Goal: Information Seeking & Learning: Learn about a topic

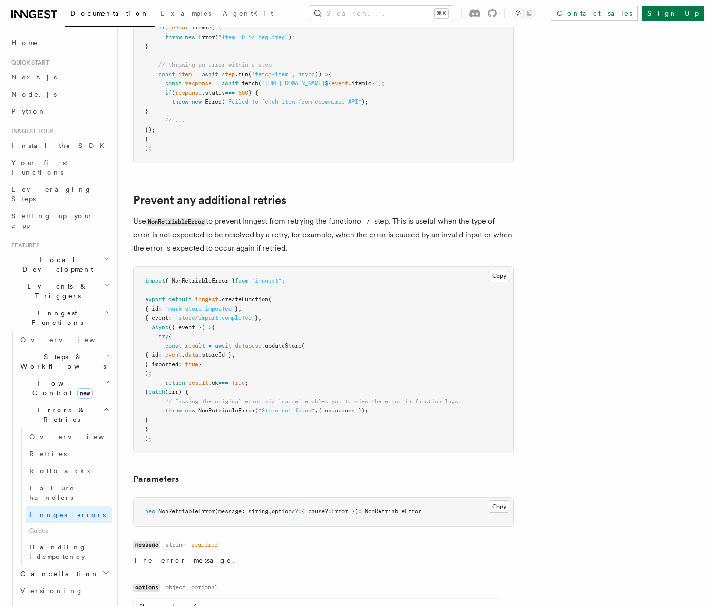
scroll to position [306, 0]
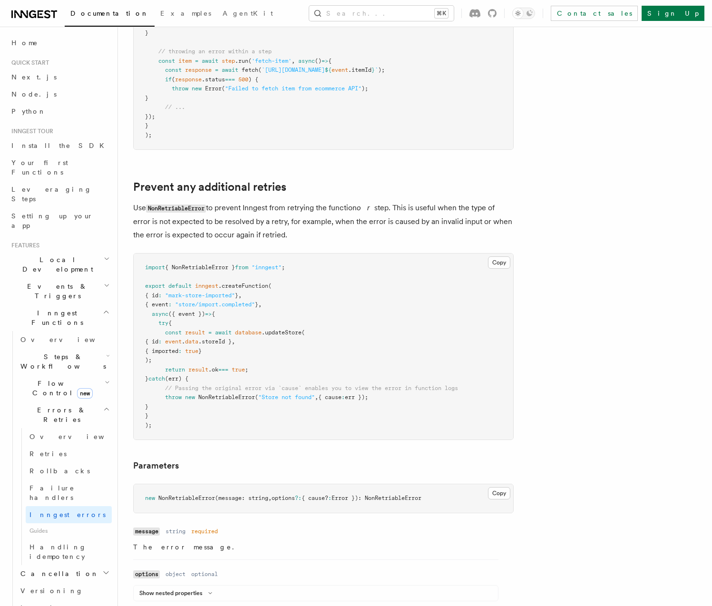
click at [185, 212] on code "NonRetriableError" at bounding box center [176, 209] width 60 height 8
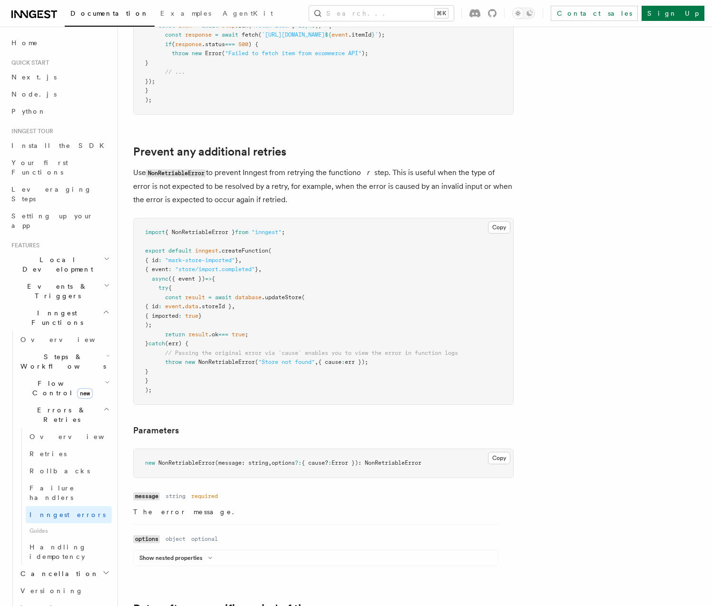
scroll to position [343, 0]
click at [231, 363] on span "NonRetriableError" at bounding box center [226, 360] width 57 height 7
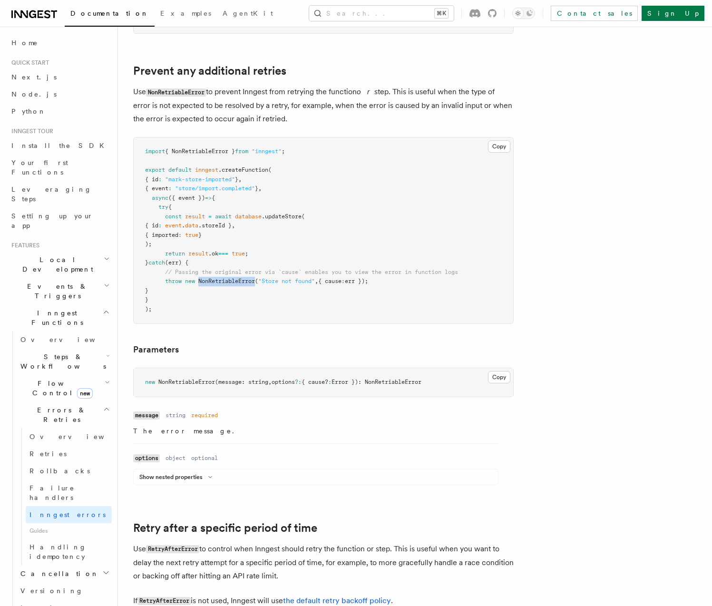
scroll to position [423, 0]
click at [225, 108] on p "Use NonRetriableError to prevent Inngest from retrying the function or step. Th…" at bounding box center [323, 104] width 381 height 40
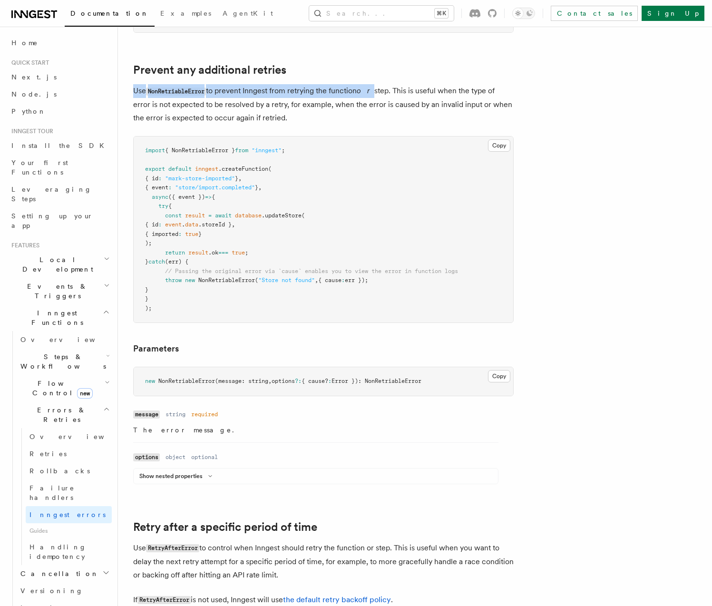
click at [225, 108] on p "Use NonRetriableError to prevent Inngest from retrying the function or step. Th…" at bounding box center [323, 104] width 381 height 40
click at [256, 156] on pre "import { NonRetriableError } from "inngest" ; export default inngest .createFun…" at bounding box center [324, 230] width 380 height 186
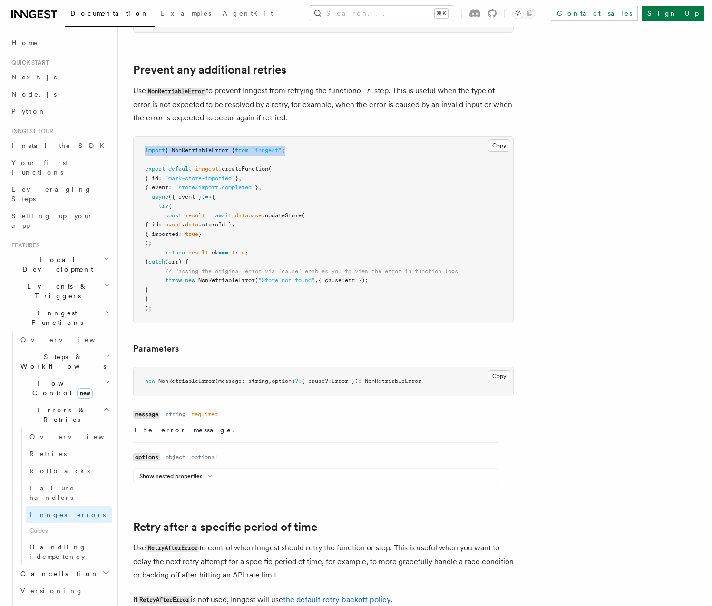
click at [257, 156] on pre "import { NonRetriableError } from "inngest" ; export default inngest .createFun…" at bounding box center [324, 230] width 380 height 186
click at [260, 155] on pre "import { NonRetriableError } from "inngest" ; export default inngest .createFun…" at bounding box center [324, 230] width 380 height 186
copy span "import { NonRetriableError } from "inngest" ;"
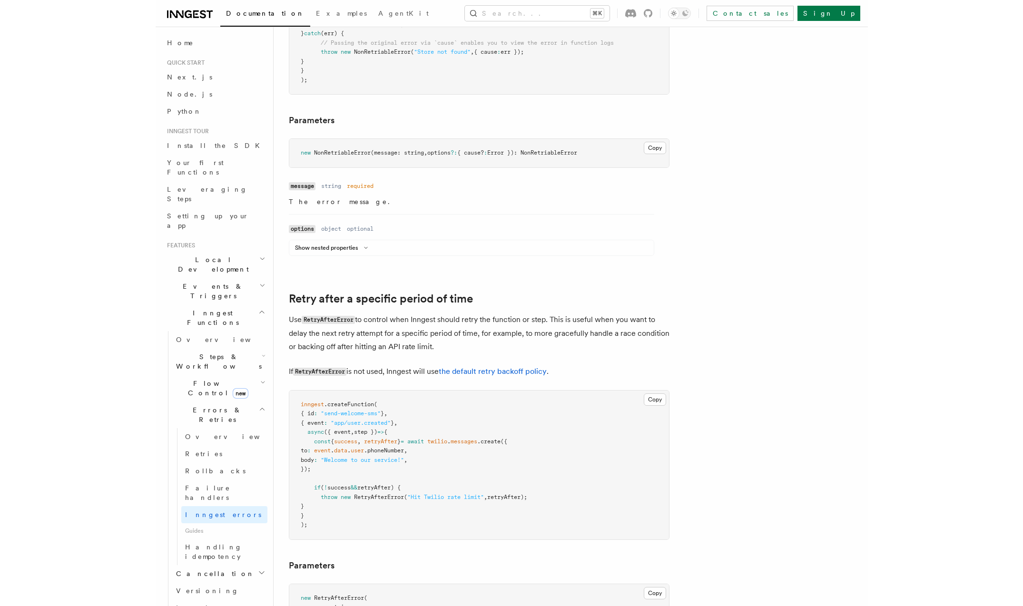
scroll to position [655, 0]
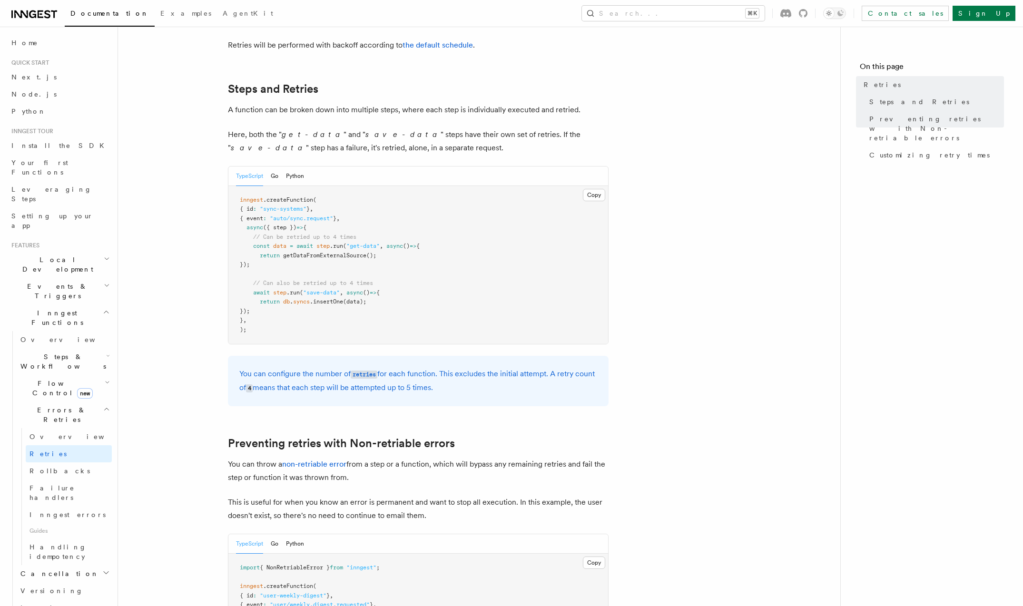
scroll to position [478, 0]
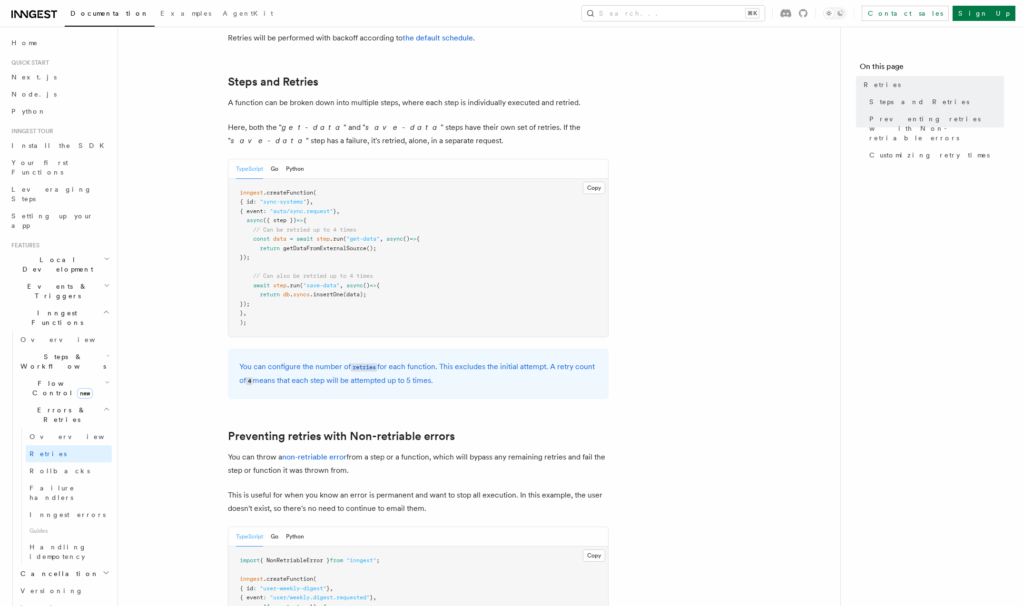
click at [355, 127] on p "Here, both the " get-data " and " save-data " steps have their own set of retri…" at bounding box center [418, 134] width 381 height 27
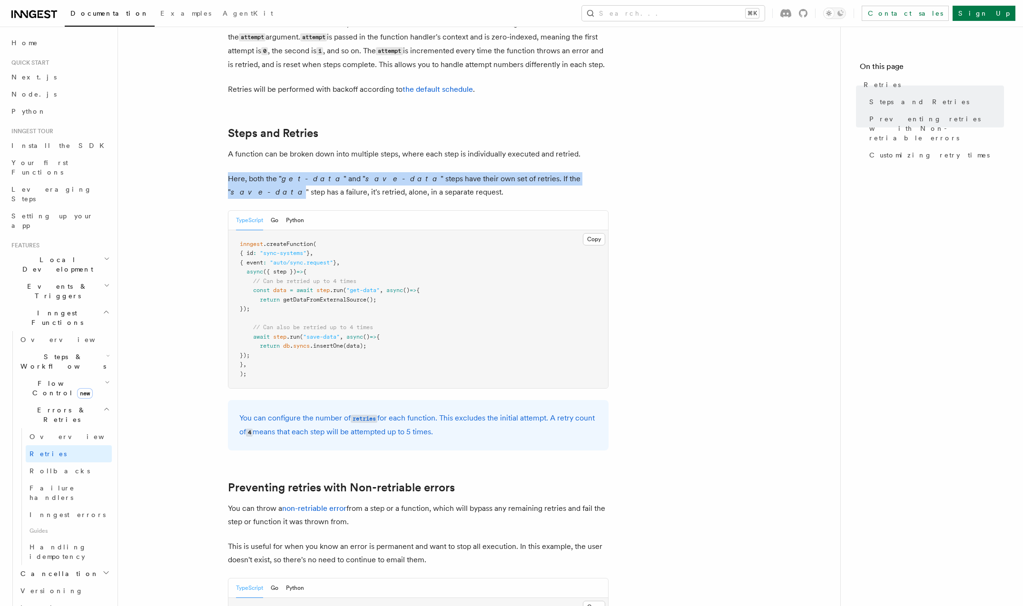
scroll to position [415, 0]
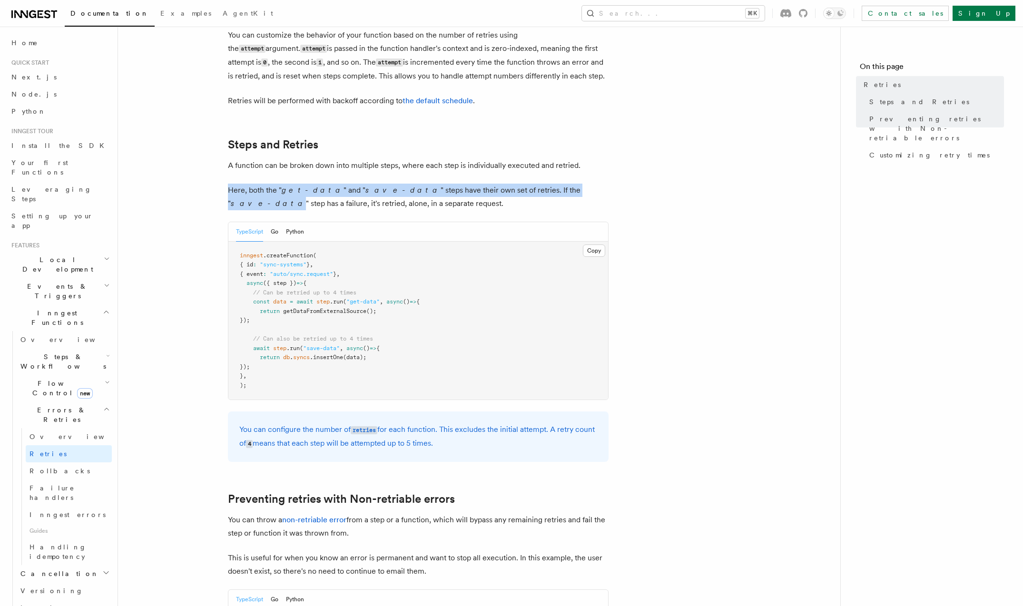
click at [401, 192] on p "Here, both the " get-data " and " save-data " steps have their own set of retri…" at bounding box center [418, 197] width 381 height 27
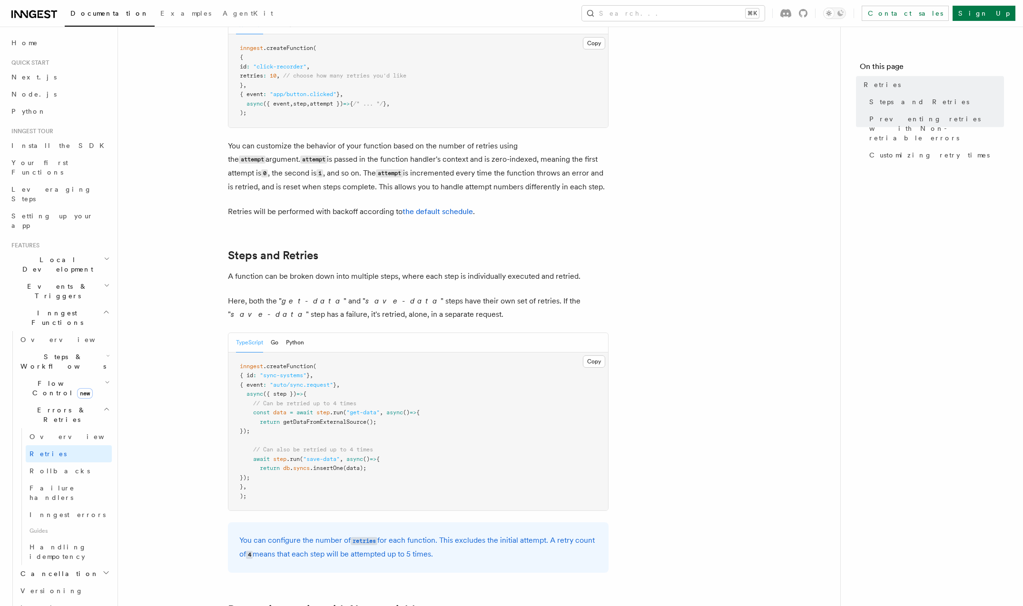
scroll to position [286, 0]
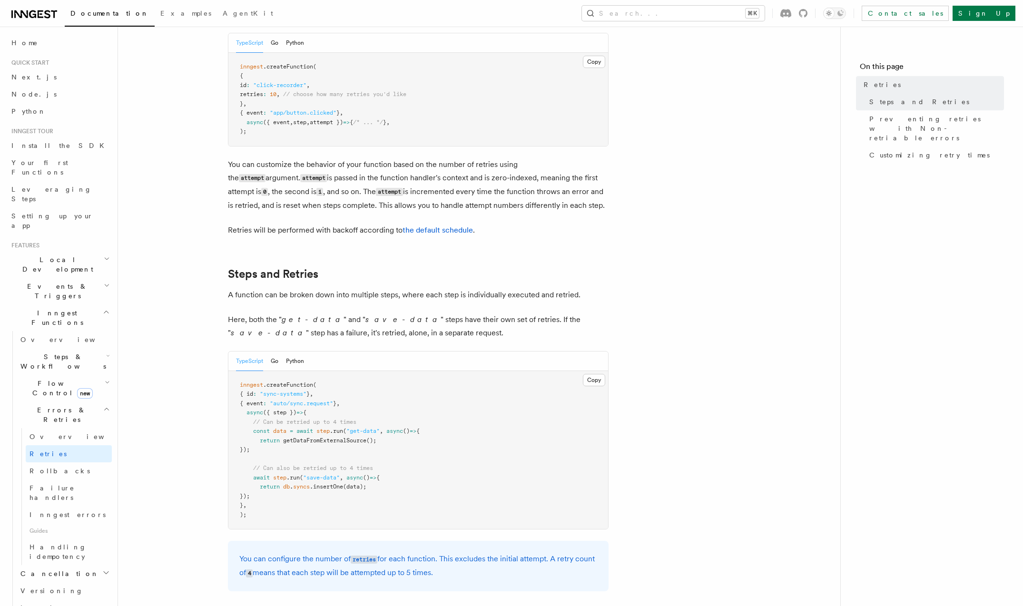
click at [316, 186] on p "You can customize the behavior of your function based on the number of retries …" at bounding box center [418, 185] width 381 height 54
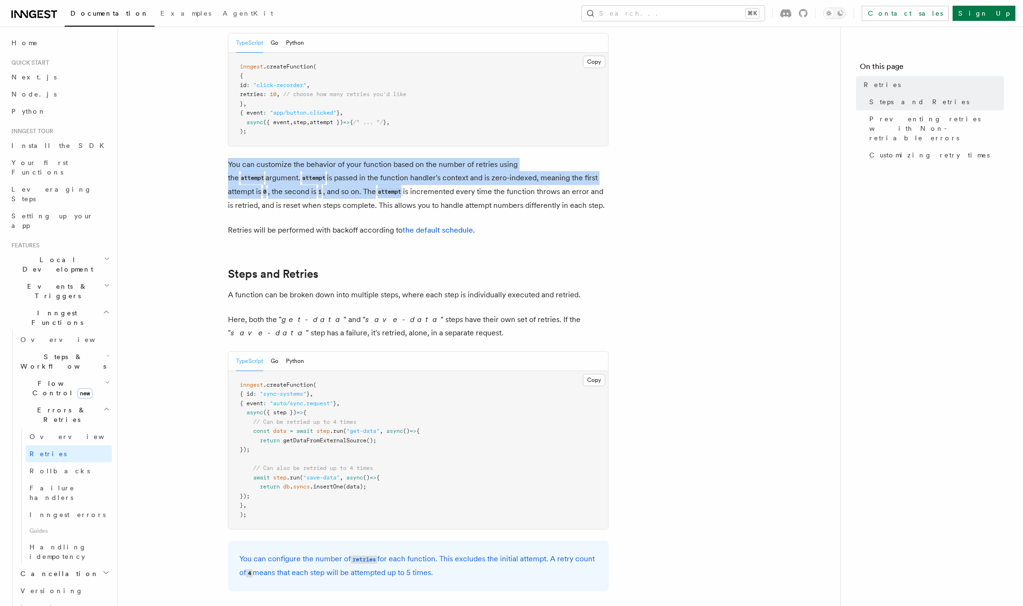
click at [316, 186] on p "You can customize the behavior of your function based on the number of retries …" at bounding box center [418, 185] width 381 height 54
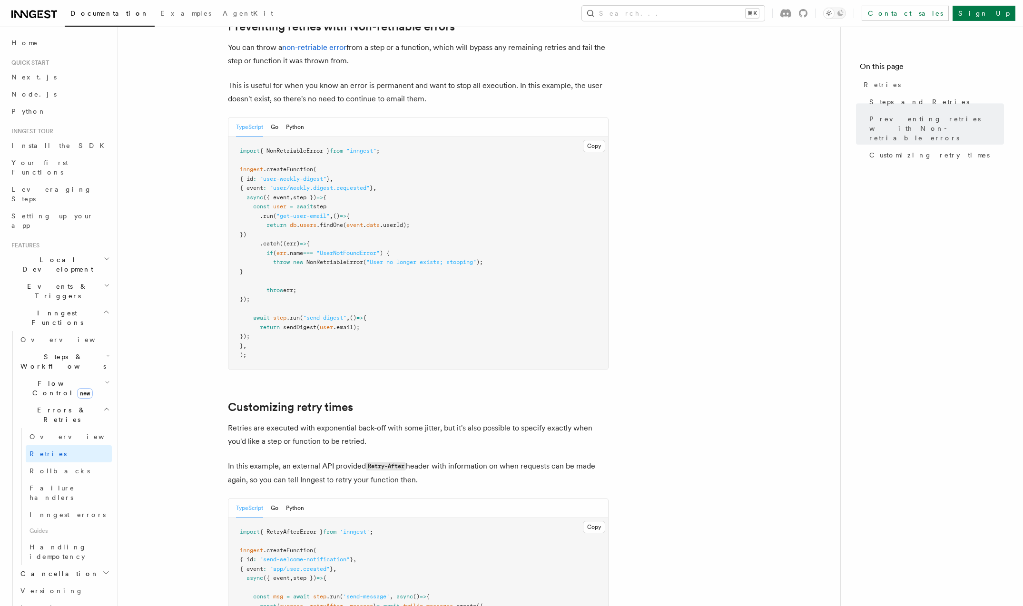
scroll to position [943, 0]
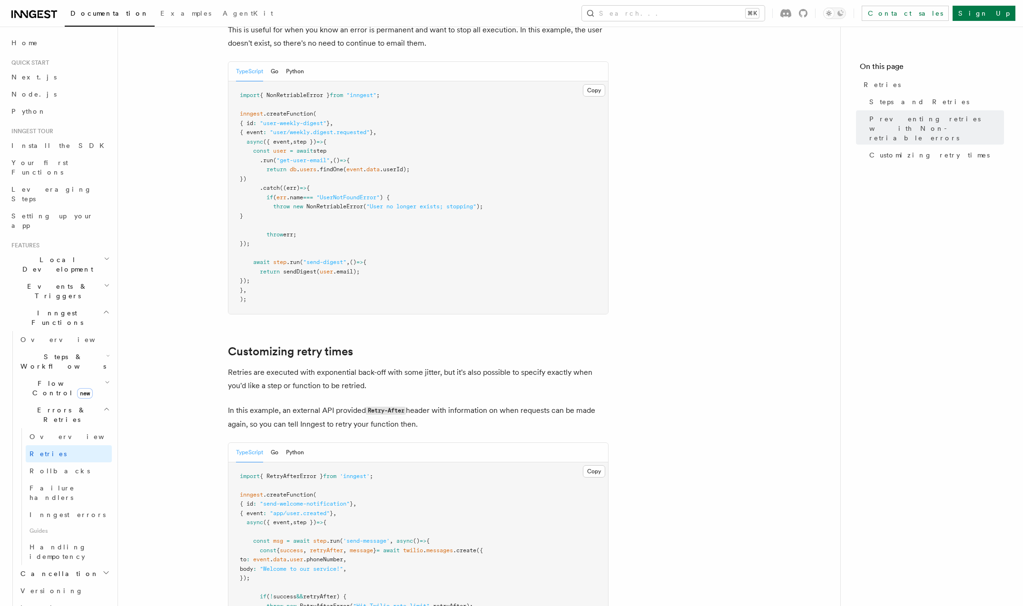
click at [315, 409] on p "In this example, an external API provided Retry-After header with information o…" at bounding box center [418, 417] width 381 height 27
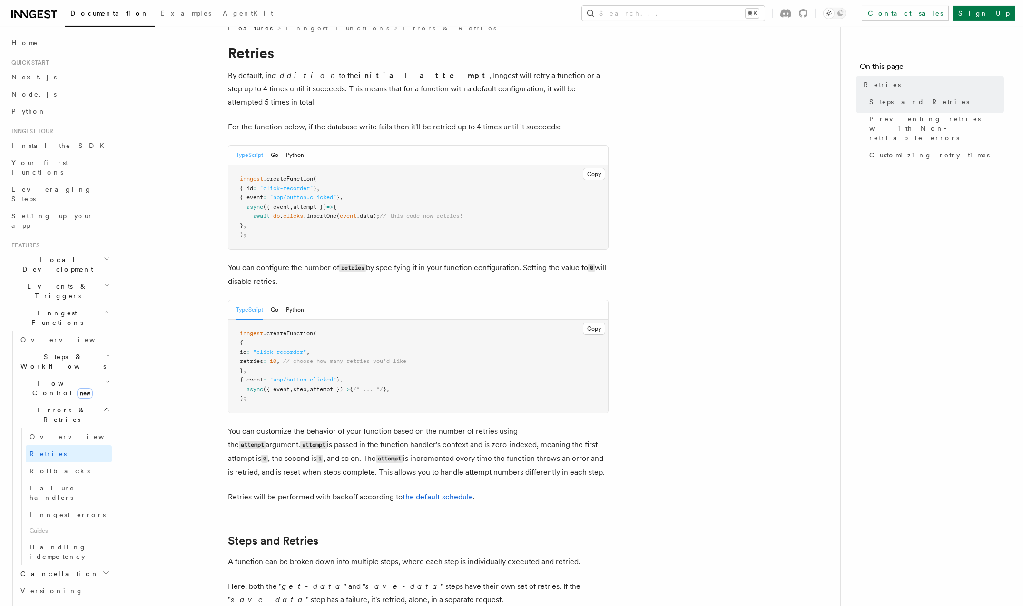
scroll to position [0, 0]
